Goal: Task Accomplishment & Management: Complete application form

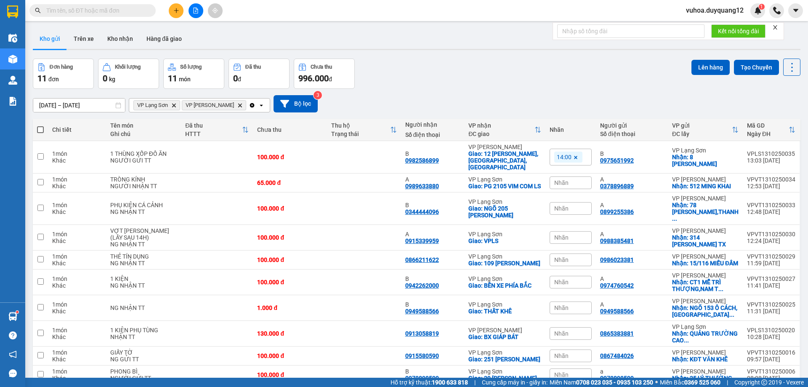
paste input "0966345556"
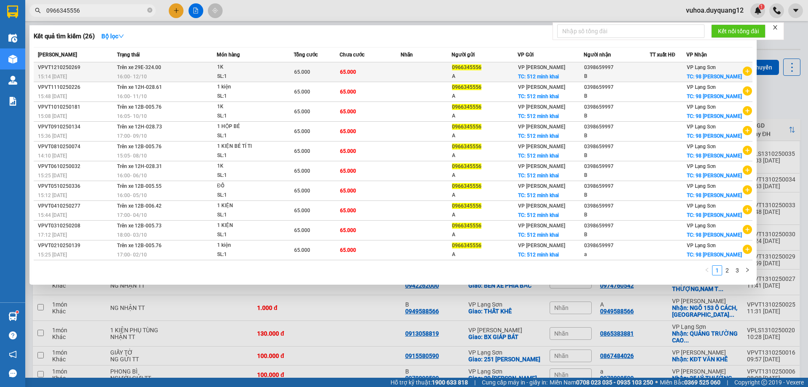
type input "0966345556"
click at [745, 76] on icon "plus-circle" at bounding box center [747, 70] width 9 height 9
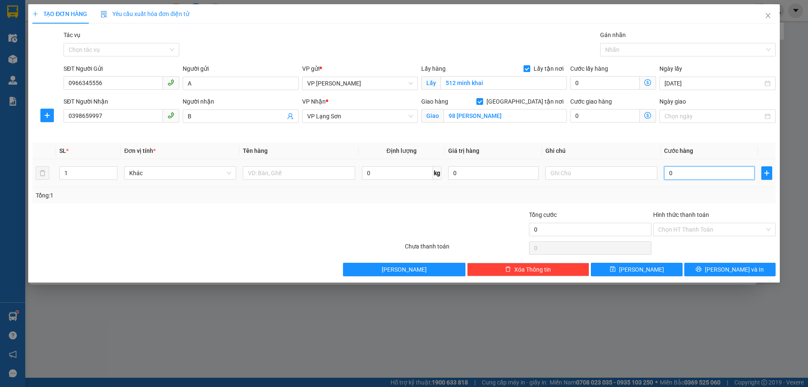
click at [672, 170] on input "0" at bounding box center [709, 172] width 90 height 13
type input "6"
type input "65"
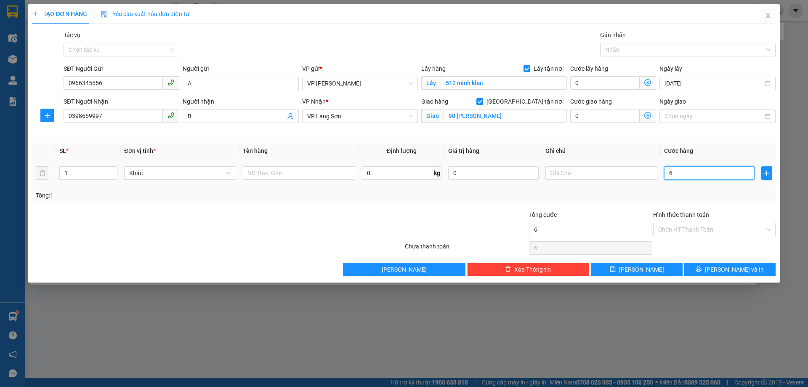
type input "65"
type input "65.000"
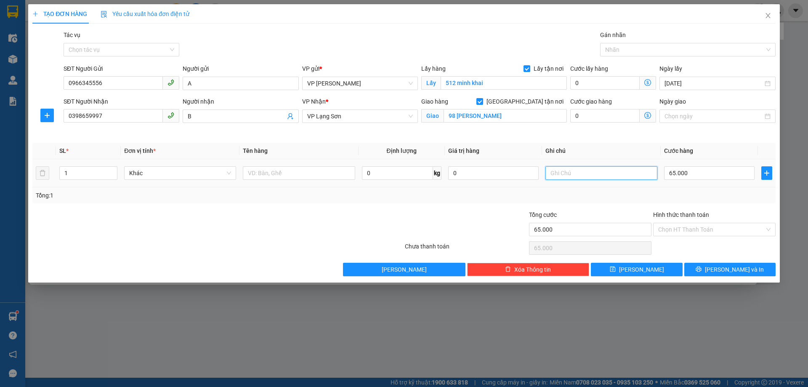
click at [622, 171] on input "text" at bounding box center [601, 172] width 112 height 13
type input "NHẬN TT"
click at [280, 178] on input "text" at bounding box center [299, 172] width 112 height 13
type input "1K"
click at [620, 267] on button "[PERSON_NAME]" at bounding box center [636, 269] width 91 height 13
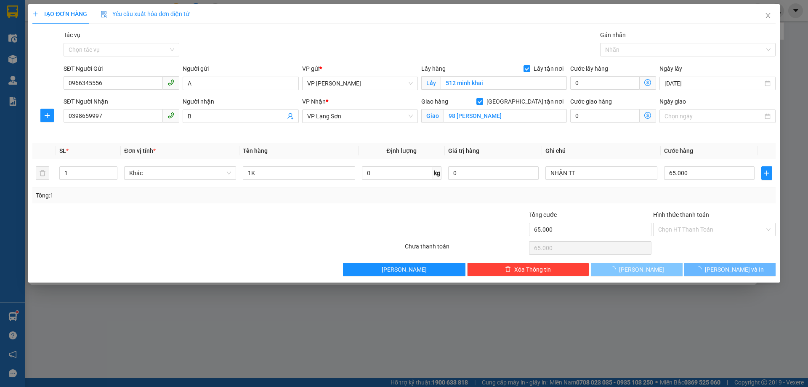
checkbox input "false"
type input "0"
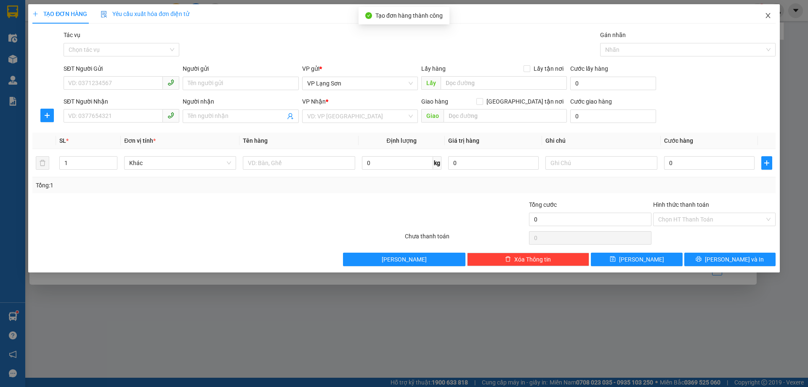
click at [769, 17] on icon "close" at bounding box center [768, 15] width 7 height 7
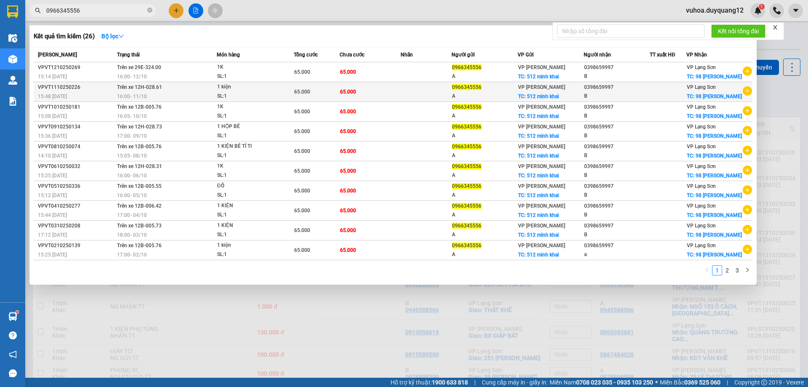
click at [667, 96] on div at bounding box center [668, 92] width 36 height 9
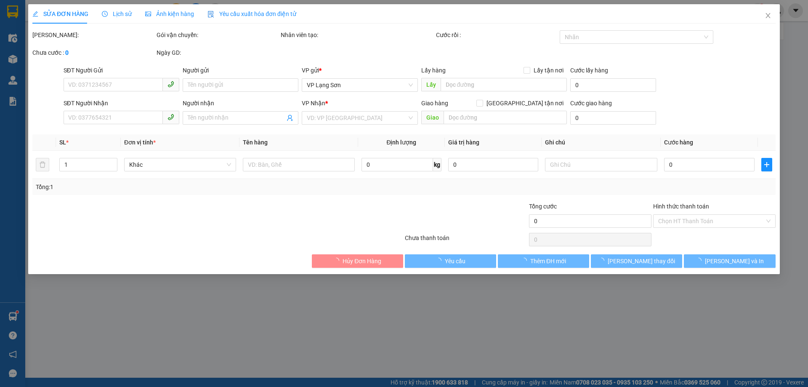
type input "0966345556"
type input "A"
checkbox input "true"
type input "512 minh khai"
type input "0398659997"
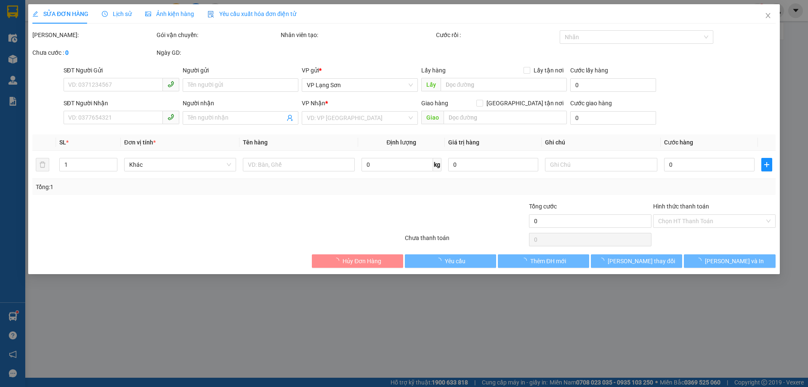
type input "B"
checkbox input "true"
type input "98 [PERSON_NAME]"
type input "65.000"
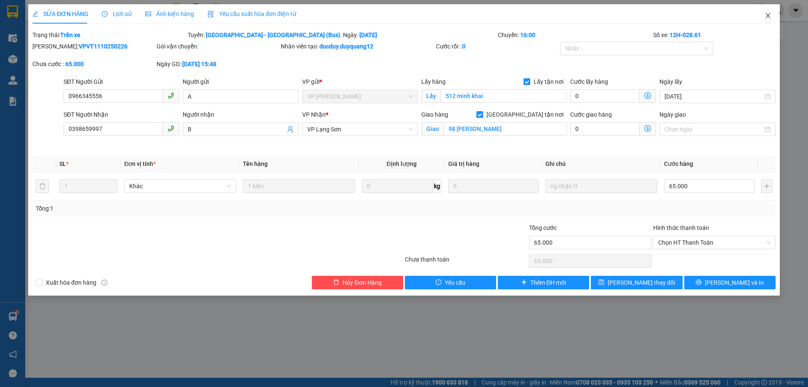
drag, startPoint x: 769, startPoint y: 19, endPoint x: 163, endPoint y: 1, distance: 606.2
click at [768, 19] on icon "close" at bounding box center [768, 15] width 7 height 7
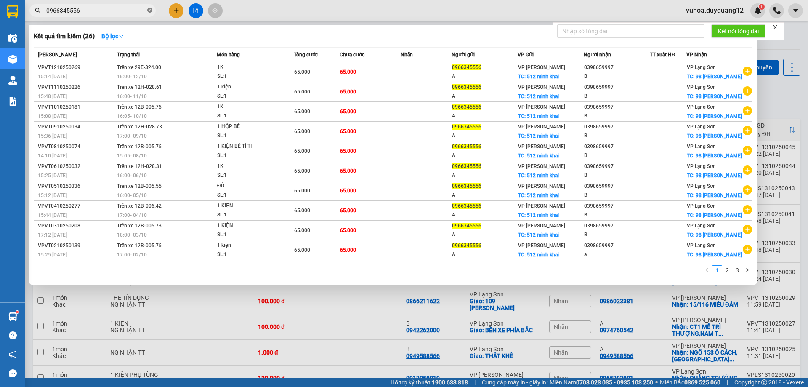
click at [150, 11] on icon "close-circle" at bounding box center [149, 10] width 5 height 5
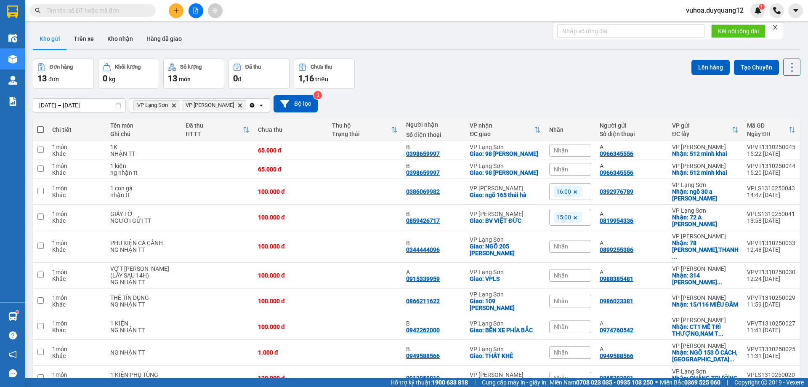
paste input "0988186888"
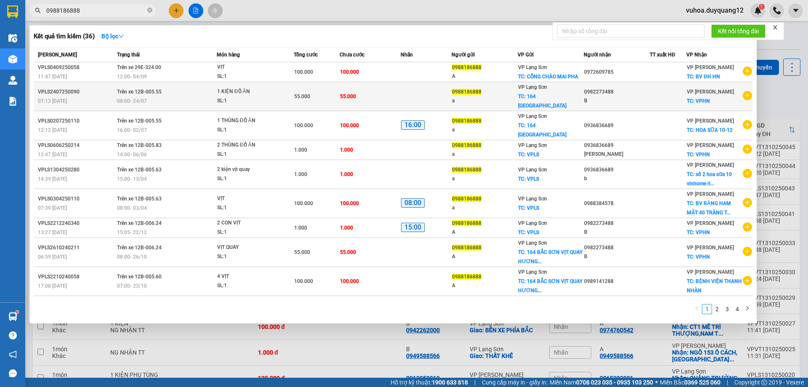
type input "0988186888"
click at [743, 94] on icon "plus-circle" at bounding box center [747, 95] width 9 height 9
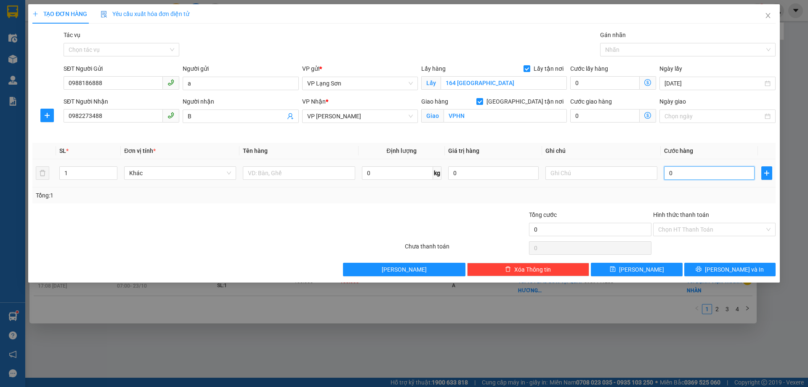
click at [692, 170] on input "0" at bounding box center [709, 172] width 90 height 13
type input "1"
type input "10"
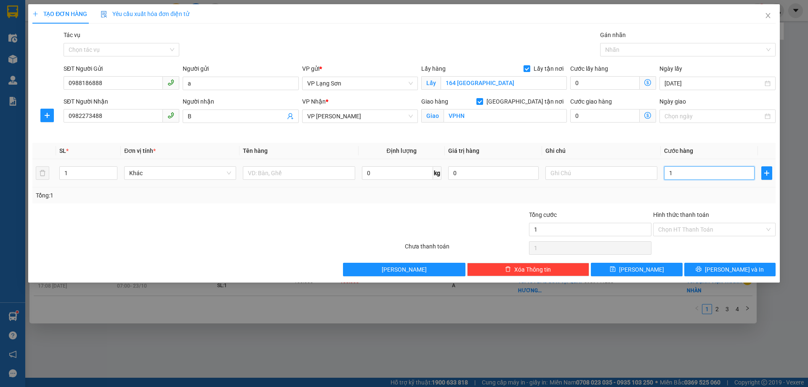
type input "10"
type input "100"
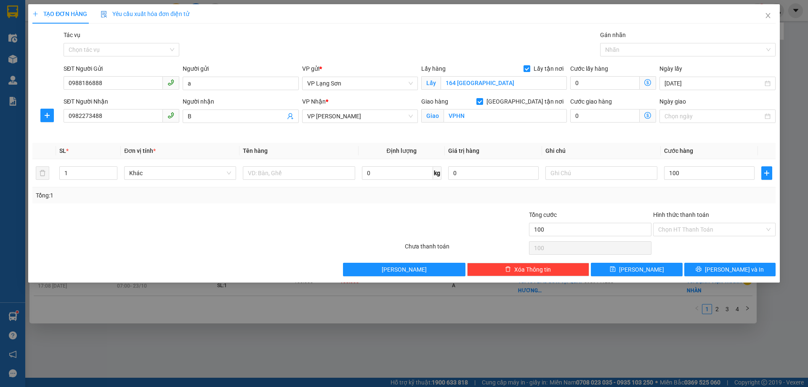
type input "100.000"
drag, startPoint x: 623, startPoint y: 154, endPoint x: 617, endPoint y: 166, distance: 13.2
click at [622, 154] on th "Ghi chú" at bounding box center [601, 151] width 119 height 16
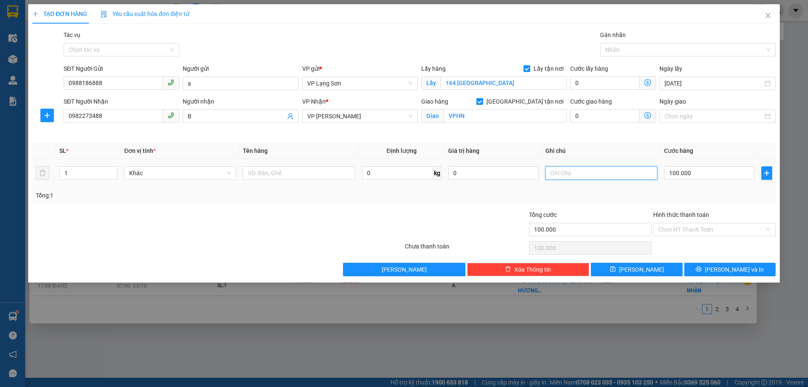
click at [597, 177] on input "text" at bounding box center [601, 172] width 112 height 13
type input "NHẬN TT"
drag, startPoint x: 307, startPoint y: 127, endPoint x: 680, endPoint y: 134, distance: 372.9
click at [308, 128] on div "VP Nhận * VP [PERSON_NAME]" at bounding box center [359, 117] width 119 height 40
type input "5"
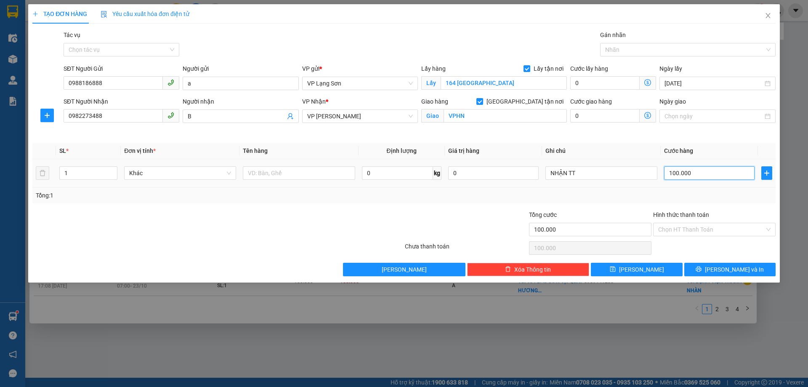
type input "5"
type input "55"
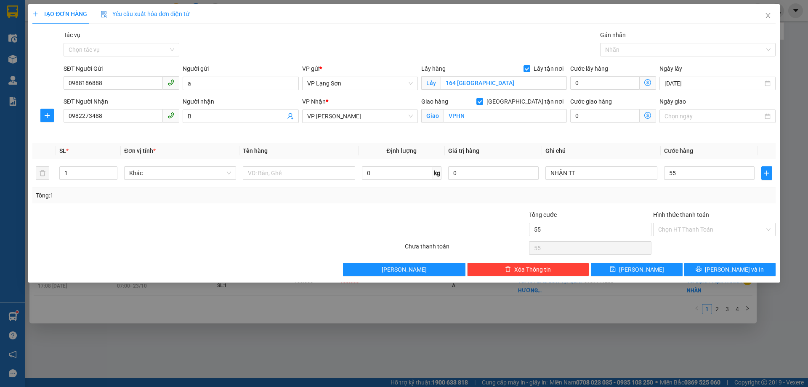
type input "55.000"
click at [500, 141] on div "Transit Pickup Surcharge Ids Transit Deliver Surcharge Ids Transit Deliver Surc…" at bounding box center [403, 153] width 743 height 246
click at [302, 128] on div "VP Nhận * VP [PERSON_NAME]" at bounding box center [359, 117] width 119 height 40
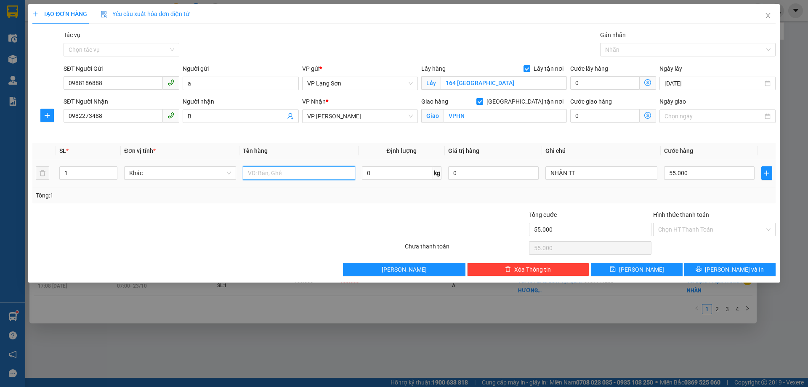
click at [300, 172] on input "text" at bounding box center [299, 172] width 112 height 13
type input "VỊT"
drag, startPoint x: 317, startPoint y: 146, endPoint x: 312, endPoint y: 146, distance: 4.6
click at [315, 146] on th "Tên hàng" at bounding box center [298, 151] width 119 height 16
click at [503, 141] on div "Transit Pickup Surcharge Ids Transit Deliver Surcharge Ids Transit Deliver Surc…" at bounding box center [403, 153] width 743 height 246
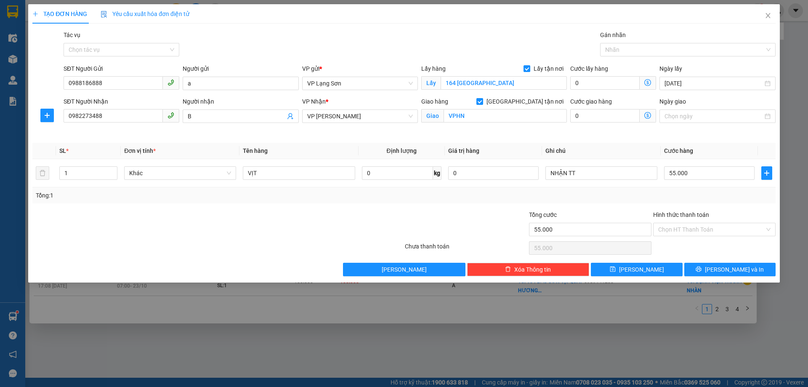
click at [218, 136] on div "Người nhận B" at bounding box center [240, 117] width 119 height 40
click at [153, 132] on div "SĐT Người Nhận 0982273488" at bounding box center [121, 117] width 119 height 40
drag, startPoint x: 107, startPoint y: 117, endPoint x: 133, endPoint y: 128, distance: 28.5
click at [72, 113] on input "0982273488" at bounding box center [113, 115] width 99 height 13
click at [165, 138] on div "Transit Pickup Surcharge Ids Transit Deliver Surcharge Ids Transit Deliver Surc…" at bounding box center [403, 153] width 743 height 246
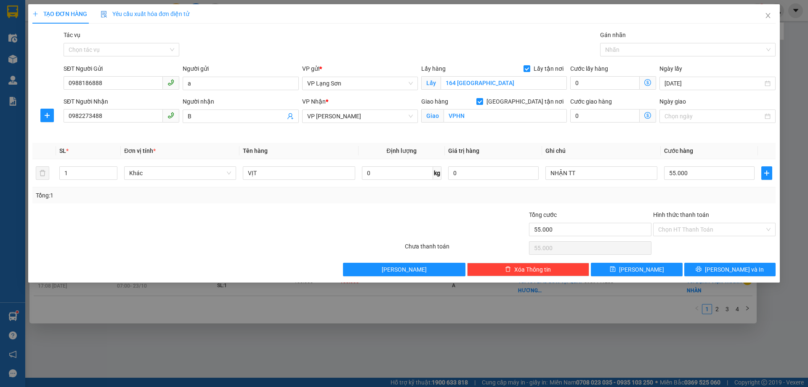
click at [427, 213] on div at bounding box center [466, 224] width 124 height 29
click at [573, 189] on div "Tổng: 1" at bounding box center [403, 195] width 743 height 16
click at [652, 272] on button "[PERSON_NAME]" at bounding box center [636, 269] width 91 height 13
checkbox input "false"
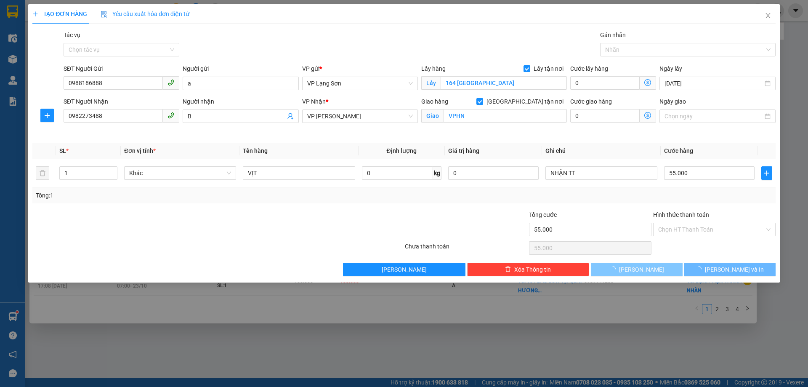
type input "0"
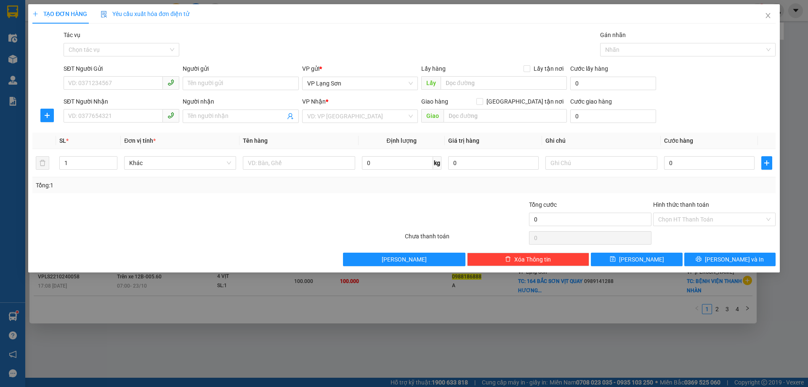
click at [388, 214] on div at bounding box center [342, 214] width 124 height 29
click at [768, 17] on icon "close" at bounding box center [768, 15] width 7 height 7
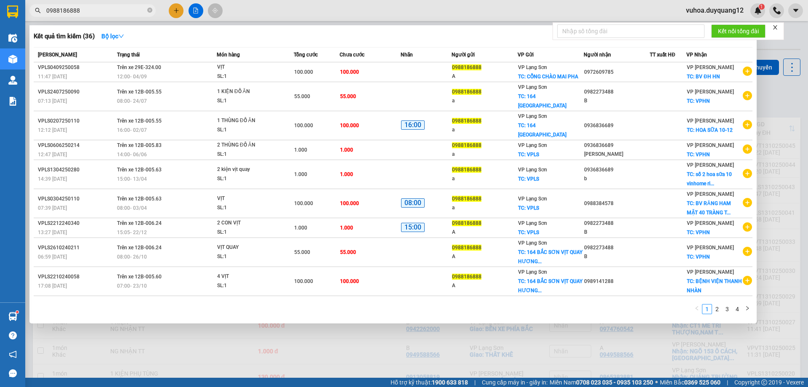
click at [799, 165] on div at bounding box center [404, 193] width 808 height 387
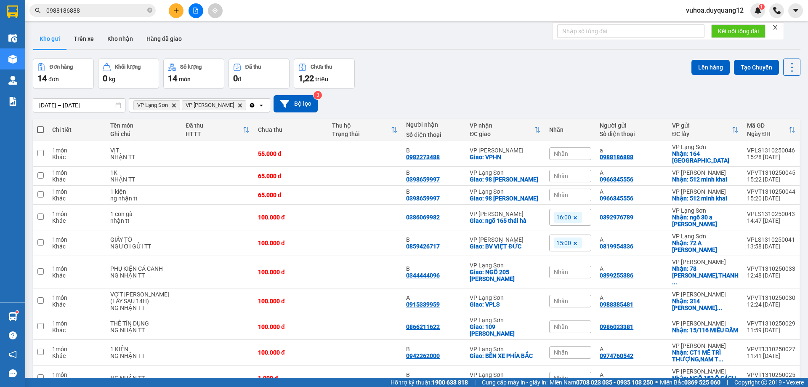
click at [430, 77] on div "Đơn hàng 14 đơn Khối lượng 0 kg Số lượng 14 món Đã thu 0 đ Chưa thu 1,22 [PERSO…" at bounding box center [417, 73] width 768 height 30
click at [714, 153] on icon at bounding box center [715, 153] width 3 height 5
drag, startPoint x: 604, startPoint y: 157, endPoint x: 694, endPoint y: 158, distance: 90.1
click at [694, 158] on tr "1 món Khác VỊT NHẬN TT 55.000 đ B 0982273488 VP [PERSON_NAME]: VPHN Nhãn a 0988…" at bounding box center [417, 154] width 768 height 26
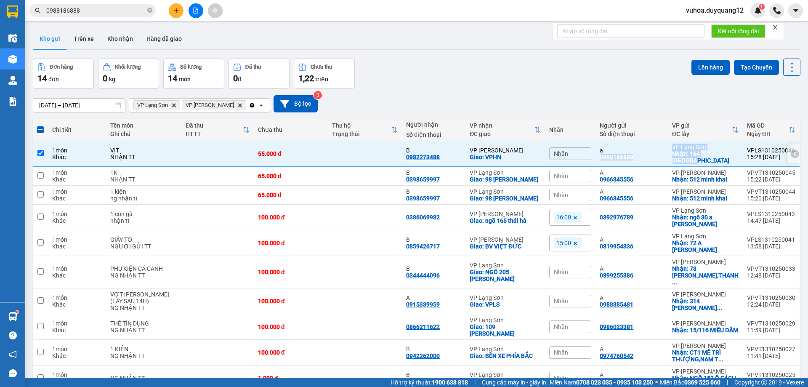
copy tr "0988186888 VP [GEOGRAPHIC_DATA]: 164 [GEOGRAPHIC_DATA]"
click at [595, 109] on div "[DATE] – [DATE] Press the down arrow key to interact with the calendar and sele…" at bounding box center [417, 103] width 768 height 17
click at [664, 159] on div "a 0988186888" at bounding box center [632, 153] width 64 height 13
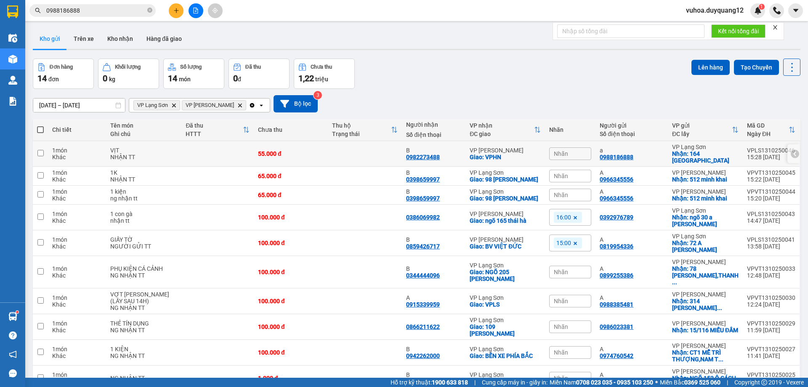
click at [664, 159] on div "a 0988186888" at bounding box center [632, 153] width 64 height 13
checkbox input "true"
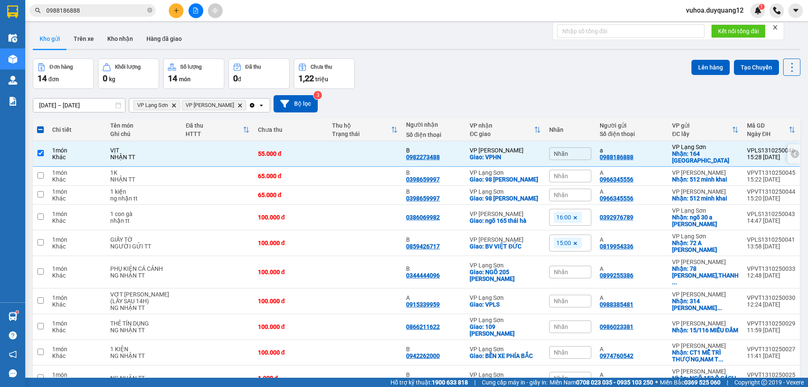
click at [794, 154] on icon at bounding box center [795, 153] width 3 height 5
click at [731, 152] on icon at bounding box center [734, 154] width 6 height 6
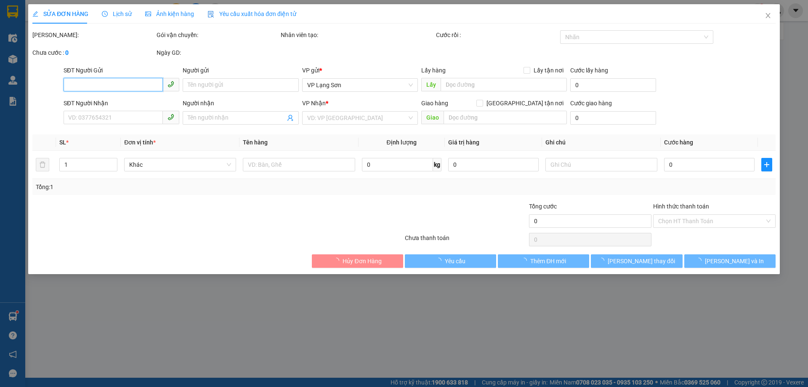
type input "0988186888"
type input "a"
checkbox input "true"
type input "164 [GEOGRAPHIC_DATA]"
type input "0982273488"
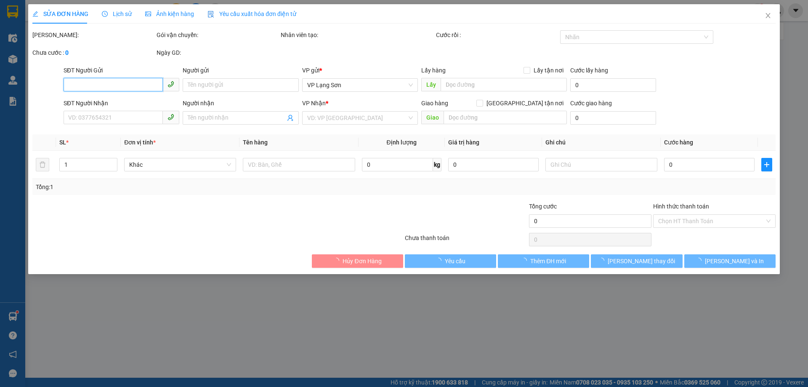
type input "B"
checkbox input "true"
type input "VPHN"
type input "55.000"
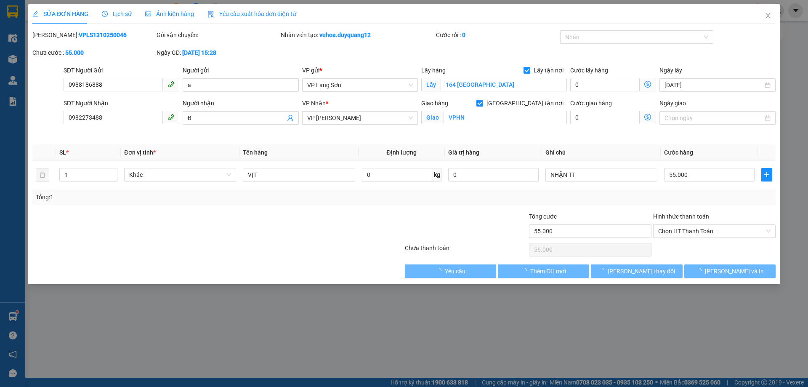
click at [499, 92] on div "Lấy hàng Lấy tận nơi Lấy 164 [GEOGRAPHIC_DATA]" at bounding box center [494, 80] width 146 height 29
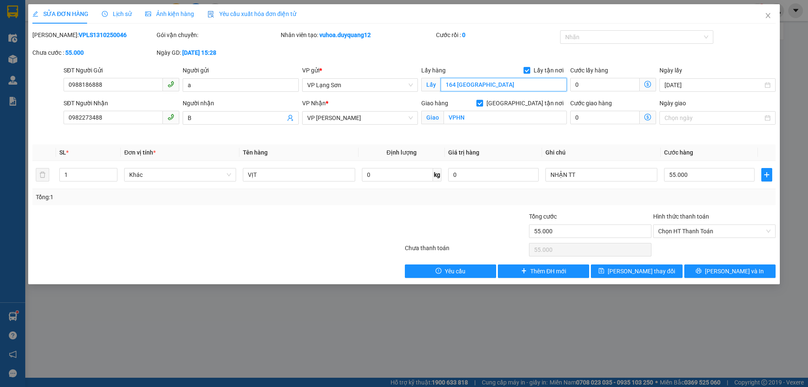
click at [483, 82] on input "164 [GEOGRAPHIC_DATA]" at bounding box center [504, 84] width 126 height 13
click at [656, 275] on span "[PERSON_NAME] thay đổi" at bounding box center [641, 270] width 67 height 9
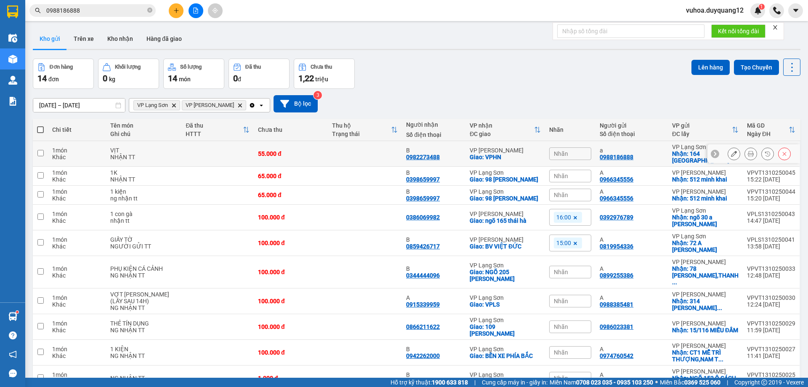
click at [664, 159] on div "a 0988186888" at bounding box center [632, 153] width 64 height 13
checkbox input "true"
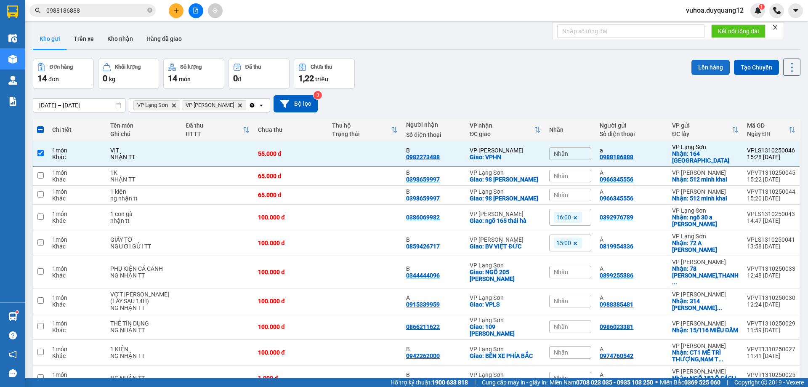
click at [703, 67] on button "Lên hàng" at bounding box center [710, 67] width 38 height 15
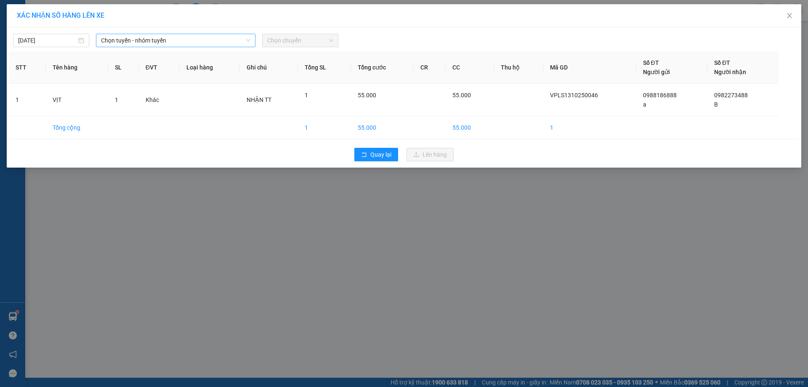
click at [131, 38] on span "Chọn tuyến - nhóm tuyến" at bounding box center [175, 40] width 149 height 13
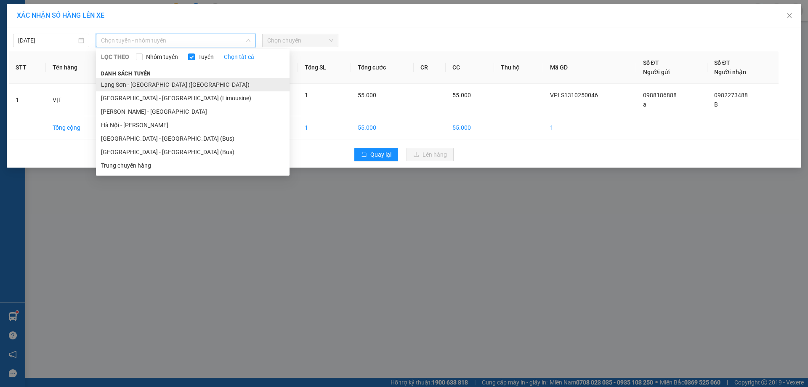
click at [141, 82] on li "Lạng Sơn - [GEOGRAPHIC_DATA] ([GEOGRAPHIC_DATA])" at bounding box center [193, 84] width 194 height 13
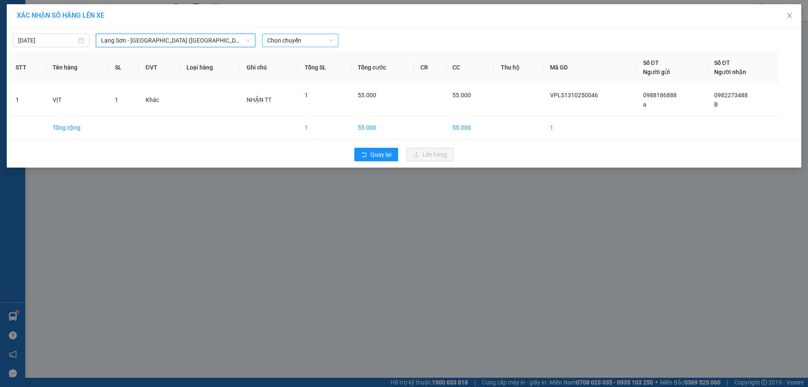
click at [276, 45] on span "Chọn chuyến" at bounding box center [300, 40] width 66 height 13
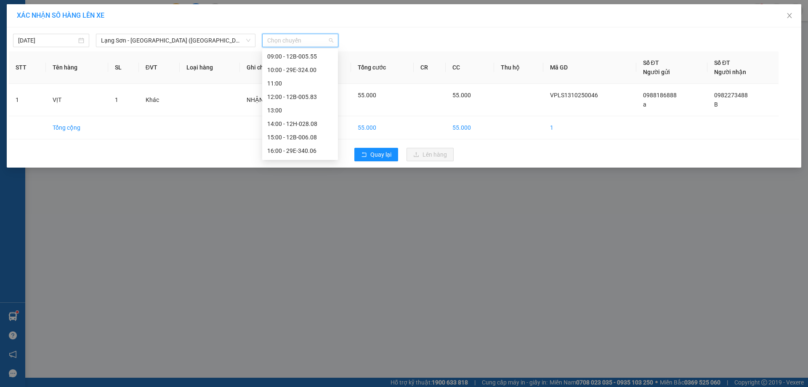
scroll to position [98, 0]
click at [297, 148] on div "16:00 - 29E-340.06" at bounding box center [300, 147] width 66 height 9
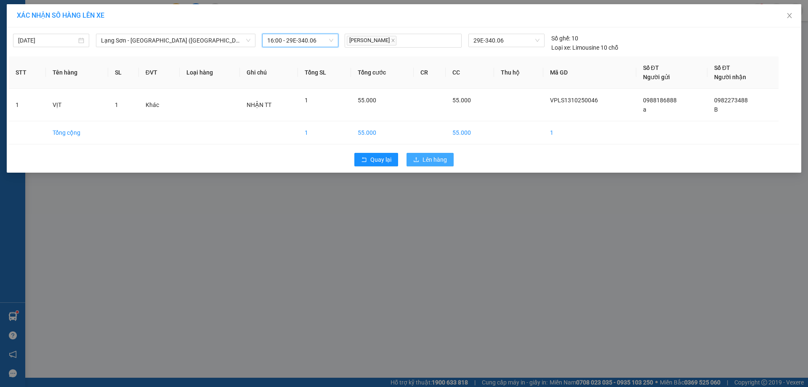
click at [430, 156] on span "Lên hàng" at bounding box center [434, 159] width 24 height 9
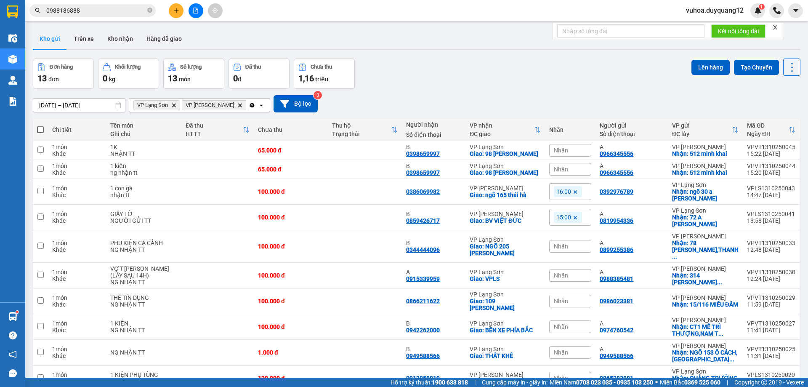
drag, startPoint x: 499, startPoint y: 88, endPoint x: 506, endPoint y: 102, distance: 14.9
click at [499, 89] on div "[DATE] – [DATE] Press the down arrow key to interact with the calendar and sele…" at bounding box center [417, 104] width 768 height 30
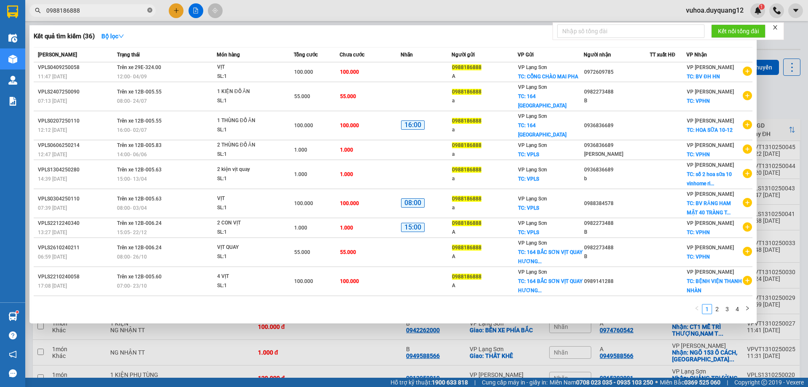
click at [151, 11] on icon "close-circle" at bounding box center [149, 10] width 5 height 5
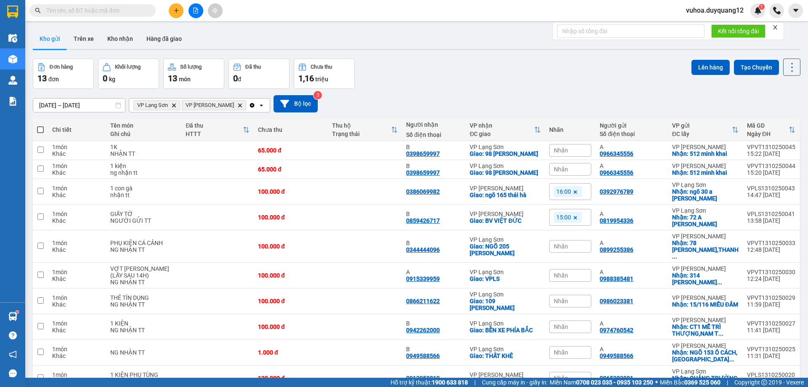
paste input "094 3582989"
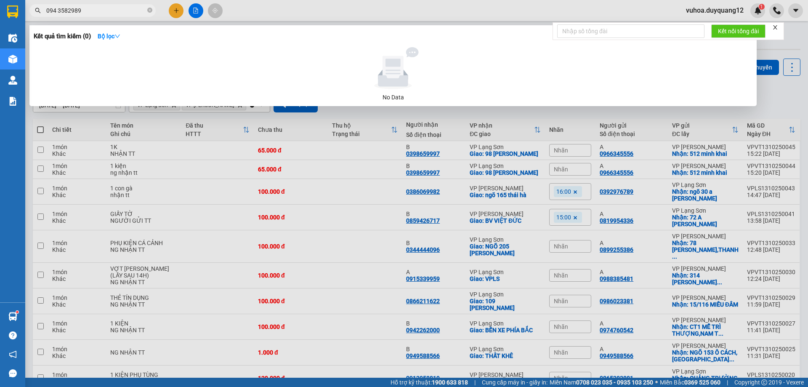
click at [59, 11] on input "094 3582989" at bounding box center [95, 10] width 99 height 9
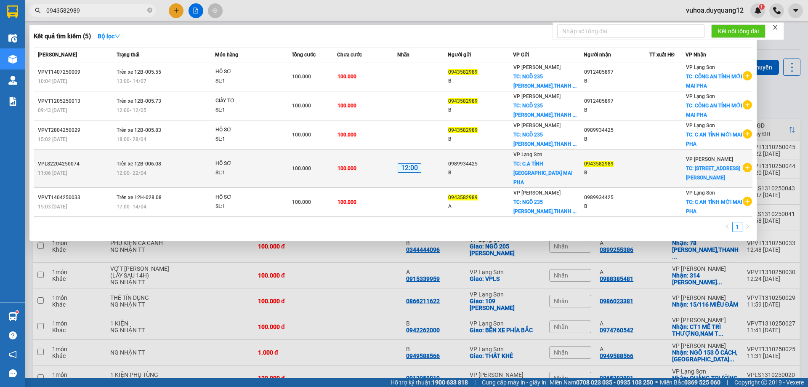
type input "0943582989"
click at [749, 166] on icon "plus-circle" at bounding box center [747, 167] width 9 height 9
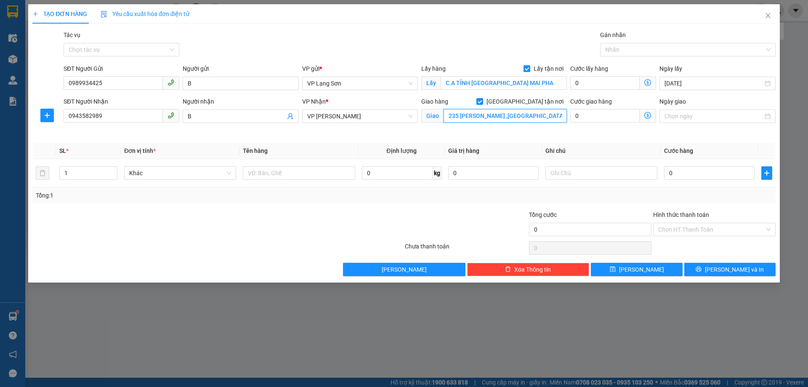
click at [525, 117] on input "235 [PERSON_NAME] ,[GEOGRAPHIC_DATA]" at bounding box center [505, 115] width 123 height 13
click at [523, 115] on input "235 [PERSON_NAME] ,[GEOGRAPHIC_DATA]" at bounding box center [505, 115] width 123 height 13
click at [56, 81] on div "SĐT Người Gửi 0989934425 0989934425 Người gửi B VP gửi * VP Lạng Sơn Lấy hàng L…" at bounding box center [404, 78] width 745 height 29
click at [532, 118] on input "[STREET_ADDRESS][PERSON_NAME] (" at bounding box center [505, 115] width 123 height 13
click at [527, 117] on input "[STREET_ADDRESS][PERSON_NAME] (" at bounding box center [505, 115] width 123 height 13
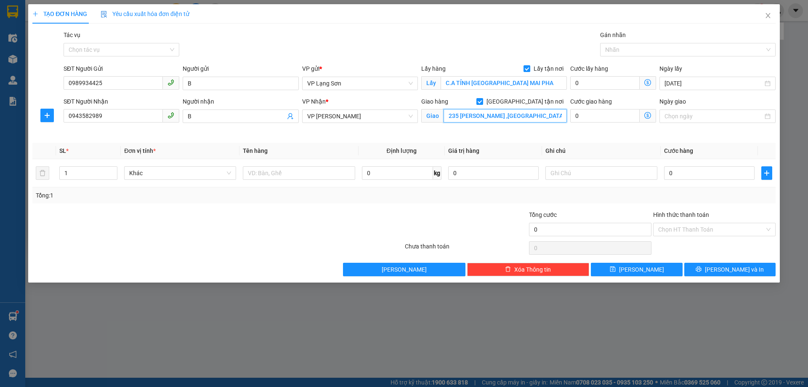
click at [526, 117] on input "235 [PERSON_NAME] ,[GEOGRAPHIC_DATA] (297 HO" at bounding box center [505, 115] width 123 height 13
type input "235 [PERSON_NAME] ,[GEOGRAPHIC_DATA] (297 HO"
click at [683, 173] on input "0" at bounding box center [709, 172] width 90 height 13
type input "1"
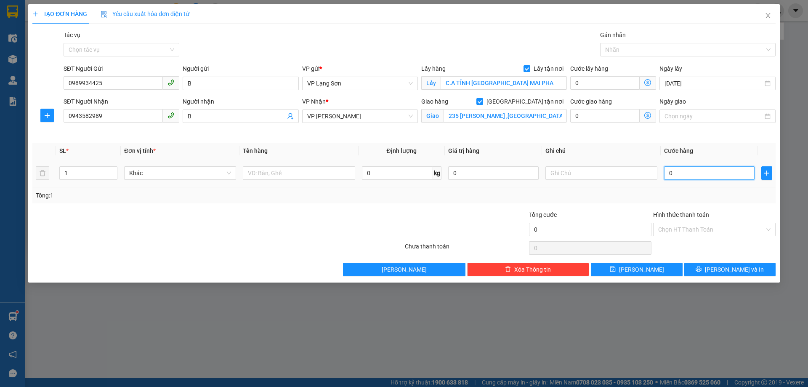
type input "1"
type input "10"
type input "100"
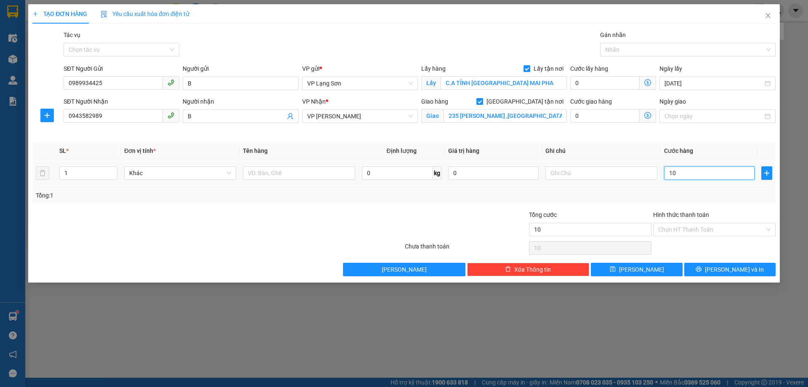
type input "100"
type input "100.000"
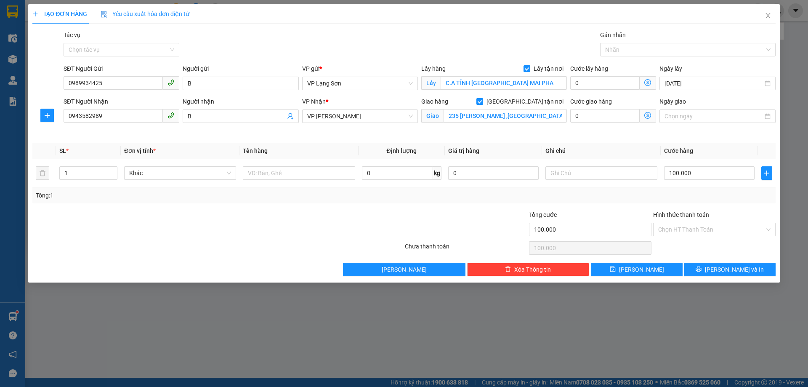
drag, startPoint x: 627, startPoint y: 202, endPoint x: 616, endPoint y: 192, distance: 14.6
click at [626, 202] on div "Tổng: 1" at bounding box center [403, 195] width 743 height 16
click at [593, 173] on input "text" at bounding box center [601, 172] width 112 height 13
type input "N"
click at [507, 146] on th "Giá trị hàng" at bounding box center [493, 151] width 97 height 16
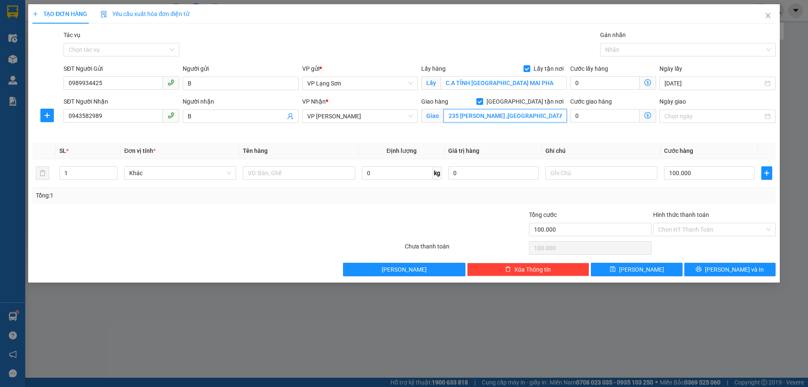
click at [539, 116] on input "235 [PERSON_NAME] ,[GEOGRAPHIC_DATA] (297 HO" at bounding box center [505, 115] width 123 height 13
click at [510, 116] on input "235 [PERSON_NAME] ,[GEOGRAPHIC_DATA] (297 HO" at bounding box center [505, 115] width 123 height 13
click at [513, 112] on input "235 [PERSON_NAME] ,[GEOGRAPHIC_DATA] (297 HO" at bounding box center [505, 115] width 123 height 13
click at [509, 115] on input "235 [PERSON_NAME] ,[GEOGRAPHIC_DATA] (297 HO" at bounding box center [505, 115] width 123 height 13
drag, startPoint x: 510, startPoint y: 116, endPoint x: 404, endPoint y: 116, distance: 106.5
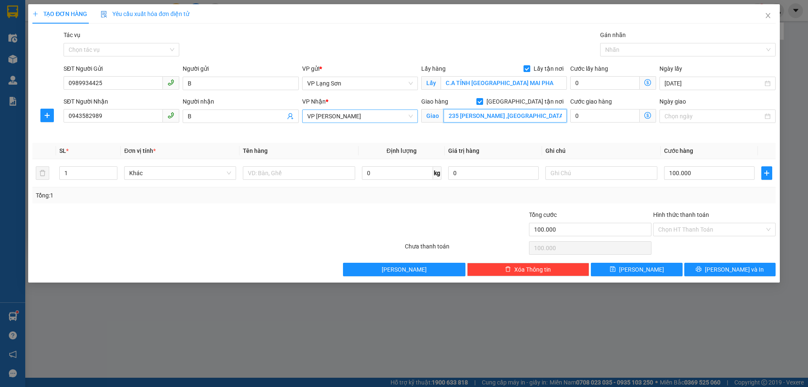
click at [407, 117] on div "SĐT Người Nhận 0943582989 Người nhận B VP Nhận * VP [PERSON_NAME] hàng Giao tận…" at bounding box center [419, 117] width 715 height 40
click at [471, 115] on input "(297 HO" at bounding box center [505, 115] width 123 height 13
click at [451, 117] on input "(297 HOANG" at bounding box center [505, 115] width 123 height 13
click at [491, 118] on input "297 HOANG" at bounding box center [505, 115] width 123 height 13
type input "297 [PERSON_NAME]"
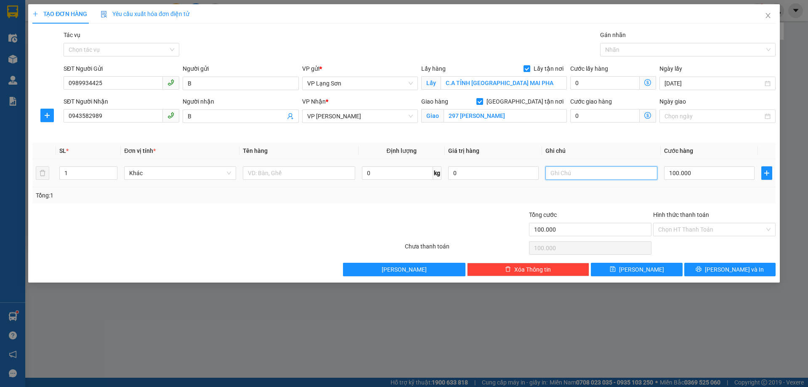
click at [553, 169] on input "text" at bounding box center [601, 172] width 112 height 13
type input "NHẠN TT"
click at [304, 175] on input "text" at bounding box center [299, 172] width 112 height 13
type input "1K"
click at [621, 273] on button "[PERSON_NAME]" at bounding box center [636, 269] width 91 height 13
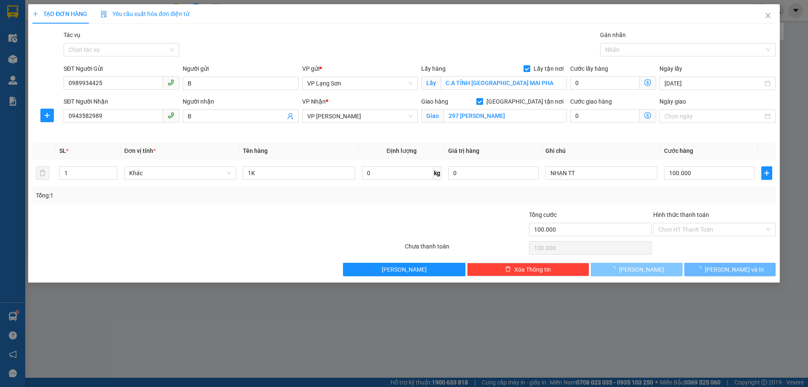
checkbox input "false"
type input "0"
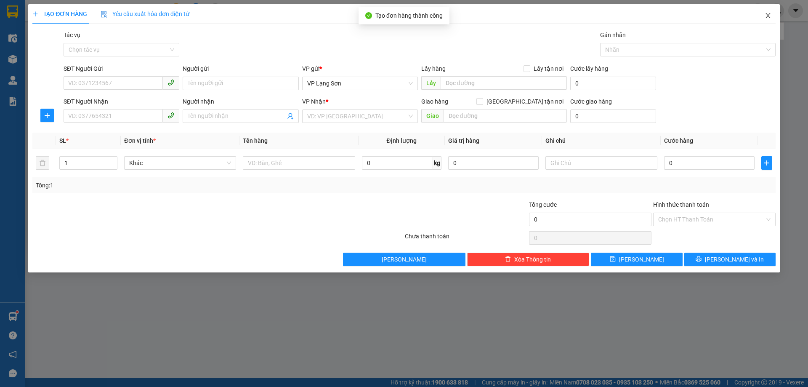
click at [764, 19] on span "Close" at bounding box center [768, 16] width 24 height 24
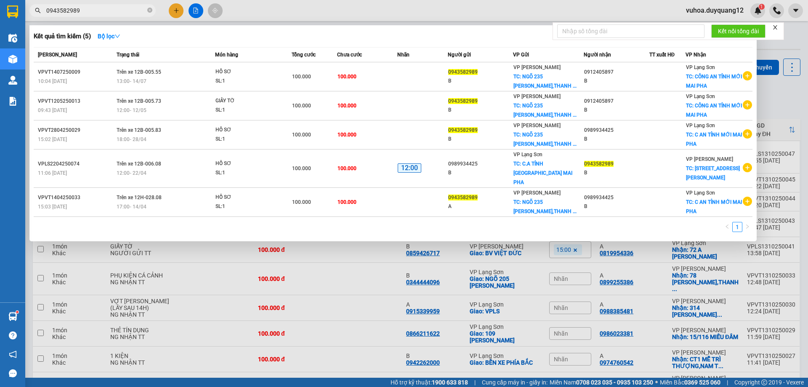
click at [773, 105] on div at bounding box center [404, 193] width 808 height 387
click at [122, 6] on input "0943582989" at bounding box center [95, 10] width 99 height 9
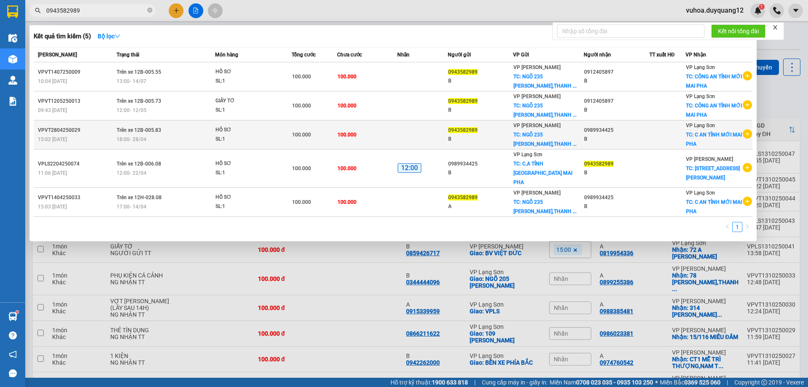
click at [649, 141] on td at bounding box center [667, 134] width 36 height 29
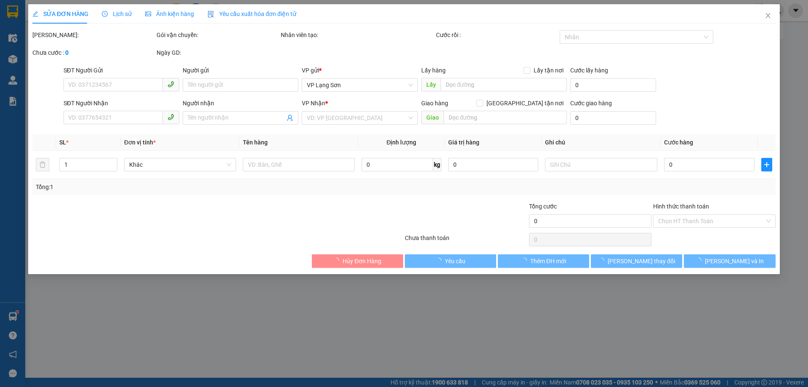
type input "0943582989"
type input "B"
checkbox input "true"
type input "NGÕ 235 [PERSON_NAME],[GEOGRAPHIC_DATA],[GEOGRAPHIC_DATA]"
type input "0989934425"
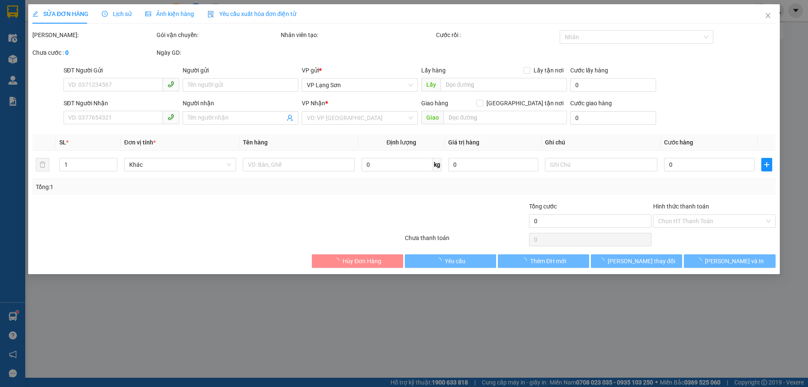
type input "B"
checkbox input "true"
type input "C AN TỈNH MỚI MAI PHA"
type input "100.000"
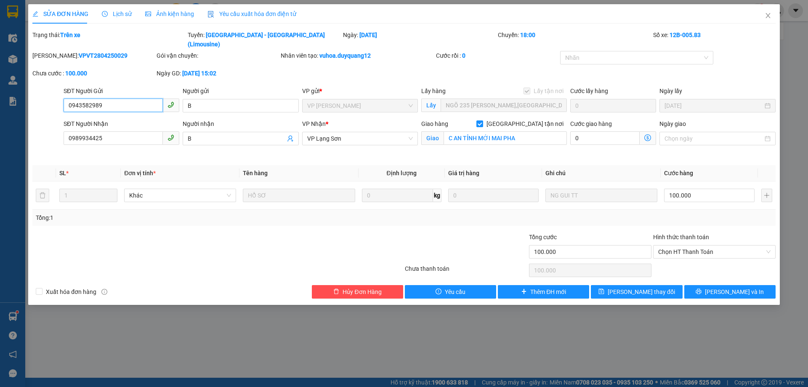
drag, startPoint x: 86, startPoint y: 96, endPoint x: 58, endPoint y: 96, distance: 28.2
click at [43, 94] on div "SĐT Người Gửi 0943582989 0943582989 Người gửi B VP gửi * VP [PERSON_NAME] Lấy h…" at bounding box center [404, 100] width 745 height 29
drag, startPoint x: 98, startPoint y: 126, endPoint x: 71, endPoint y: 128, distance: 27.0
click at [53, 121] on div "SĐT Người Nhận 0989934425 0989934425 Người nhận B VP Nhận * VP Lạng Sơn Giao hà…" at bounding box center [404, 139] width 745 height 40
click at [771, 16] on icon "close" at bounding box center [768, 15] width 7 height 7
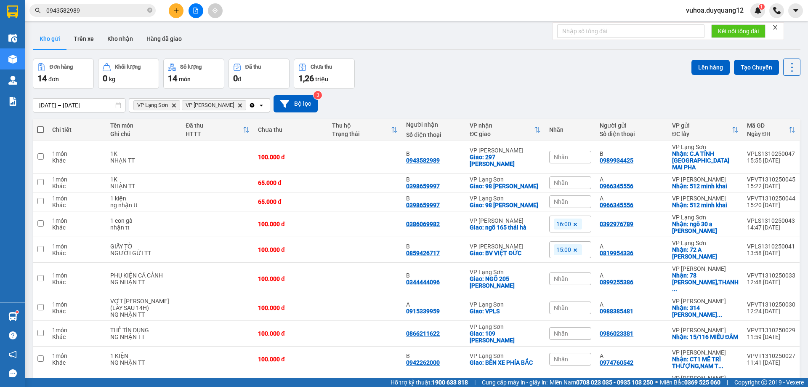
click at [490, 52] on div "ver 1.8.146 Kho gửi Trên xe Kho nhận Hàng đã giao Đơn hàng 14 đơn Khối lượng 0 …" at bounding box center [416, 226] width 774 height 403
click at [88, 12] on input "0943582989" at bounding box center [95, 10] width 99 height 9
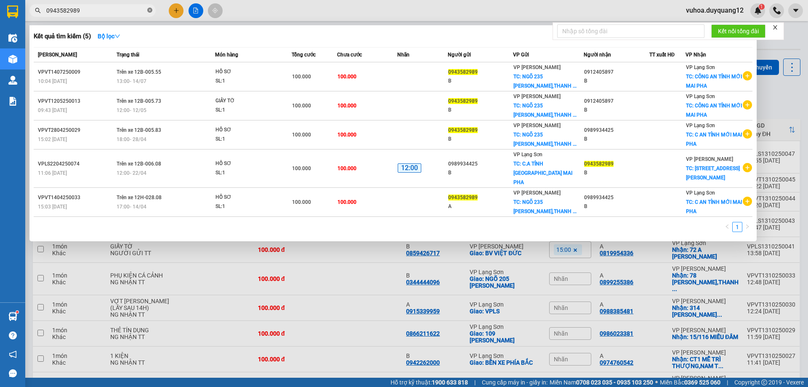
click at [148, 8] on icon "close-circle" at bounding box center [149, 10] width 5 height 5
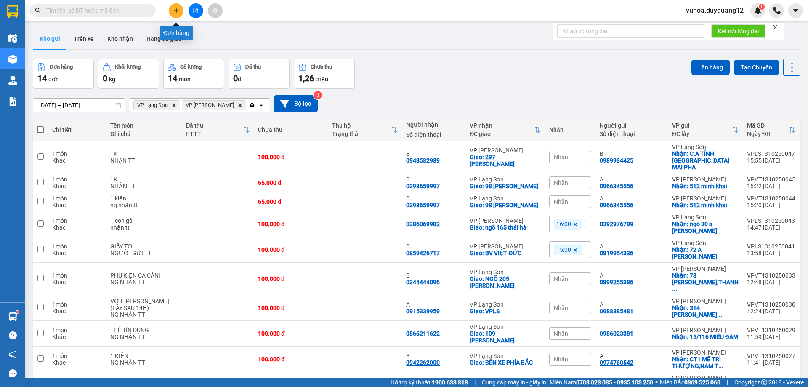
click at [194, 11] on icon "file-add" at bounding box center [196, 11] width 5 height 6
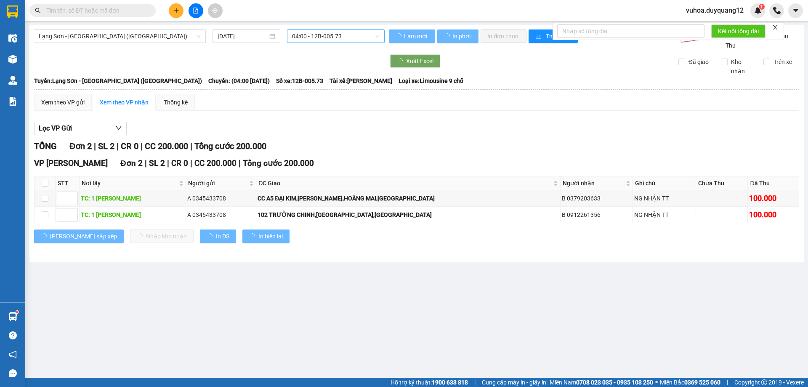
click at [314, 37] on span "04:00 - 12B-005.73" at bounding box center [336, 36] width 88 height 13
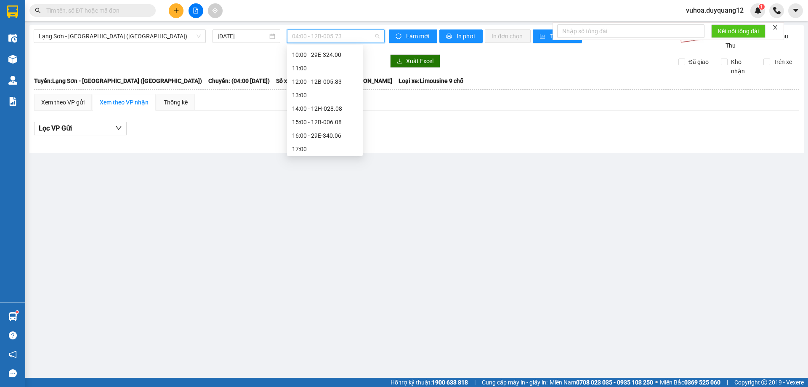
scroll to position [109, 0]
click at [310, 130] on div "16:00 - 29E-340.06" at bounding box center [325, 132] width 66 height 9
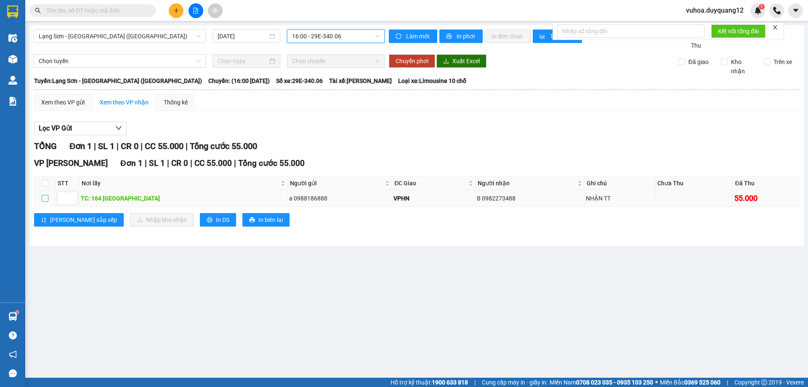
click at [43, 202] on input "checkbox" at bounding box center [45, 198] width 7 height 7
checkbox input "true"
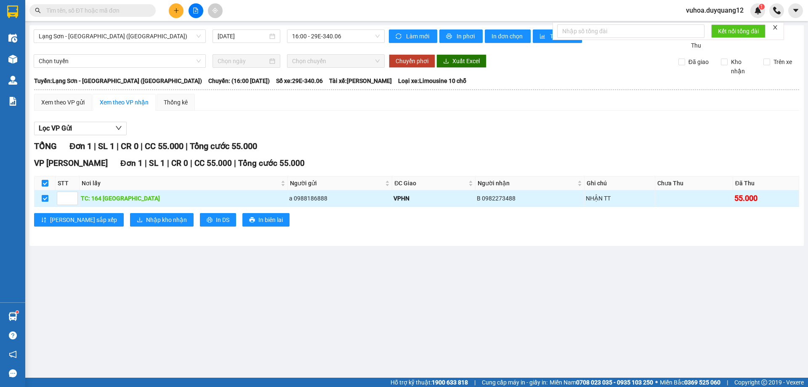
click at [45, 202] on input "checkbox" at bounding box center [45, 198] width 7 height 7
checkbox input "false"
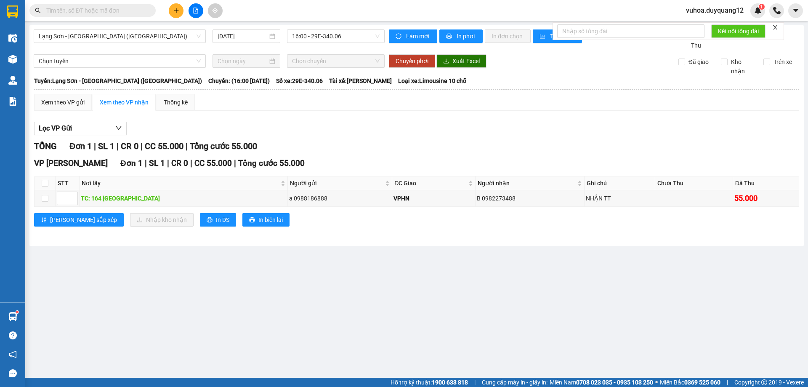
click at [303, 134] on div "Lọc VP Gửi" at bounding box center [416, 129] width 765 height 14
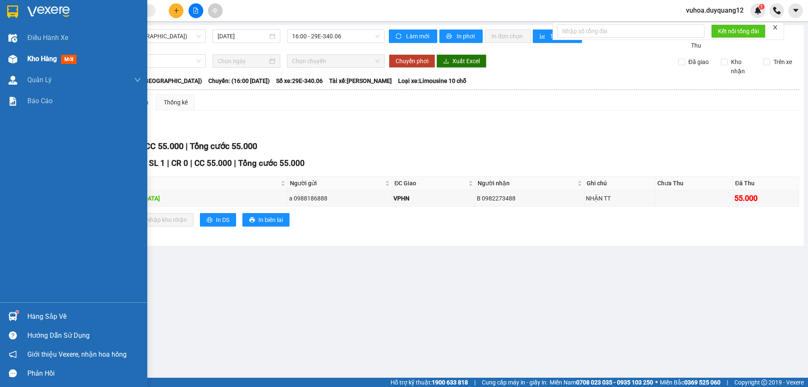
click at [24, 58] on div "Kho hàng mới" at bounding box center [73, 58] width 147 height 21
click at [21, 58] on div "Kho hàng mới" at bounding box center [73, 58] width 147 height 21
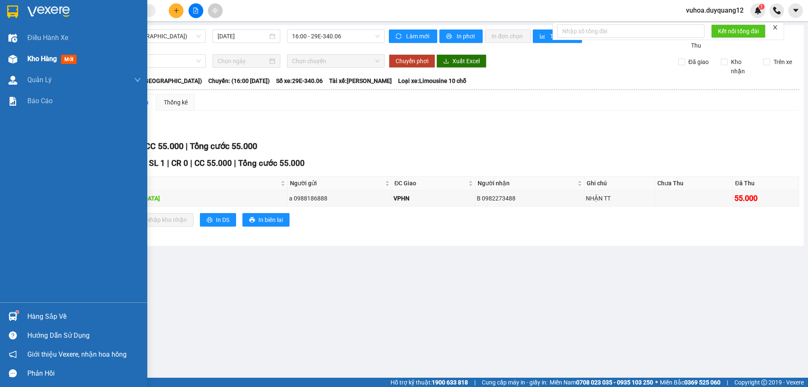
click at [20, 58] on div at bounding box center [12, 59] width 15 height 15
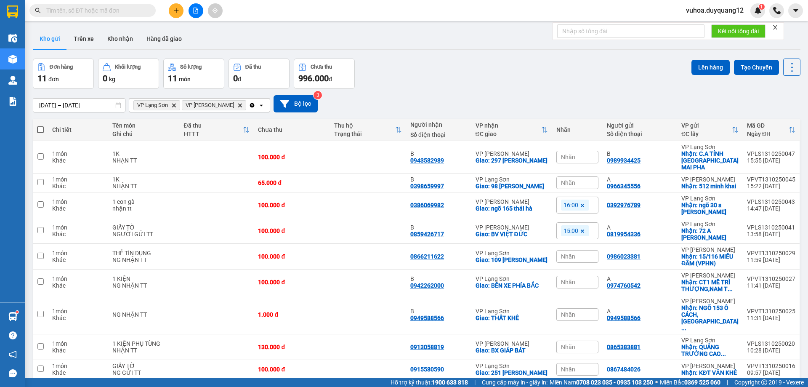
click at [637, 120] on th "Người gửi Số điện thoại" at bounding box center [640, 130] width 74 height 22
